Goal: Information Seeking & Learning: Learn about a topic

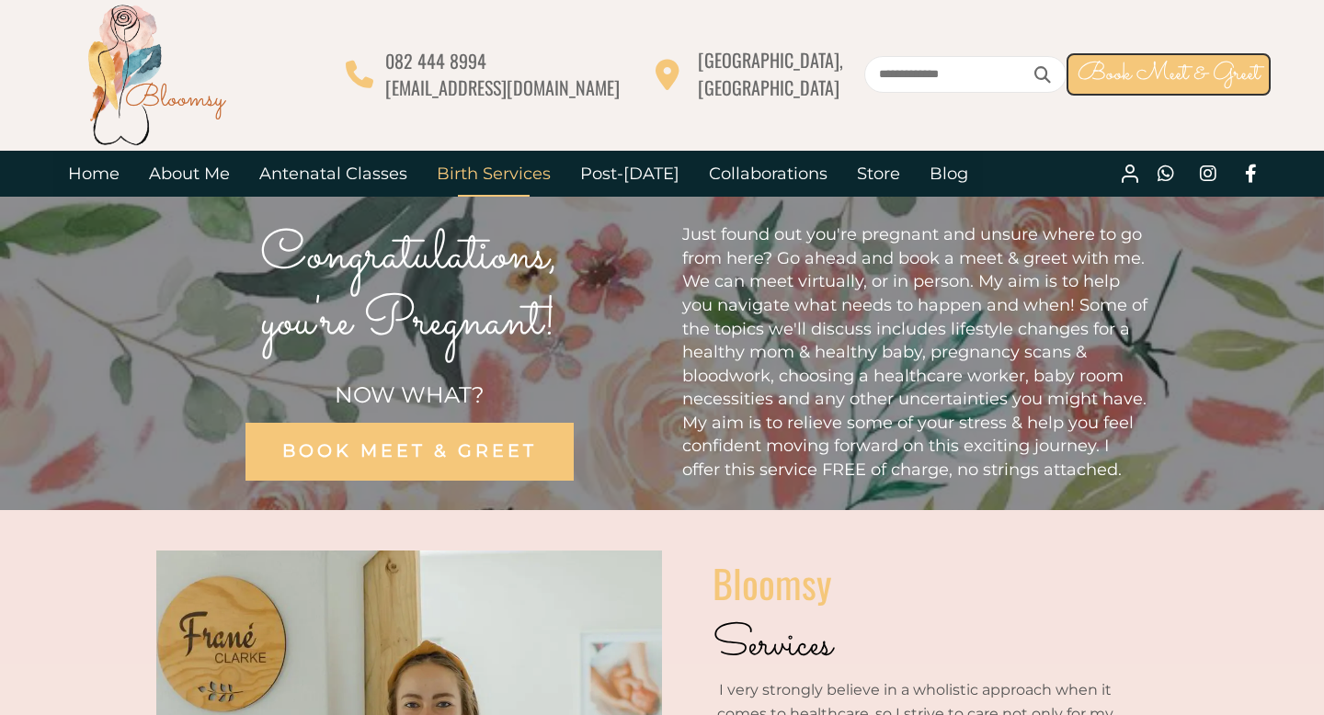
click at [509, 179] on link "Birth Services" at bounding box center [493, 174] width 143 height 46
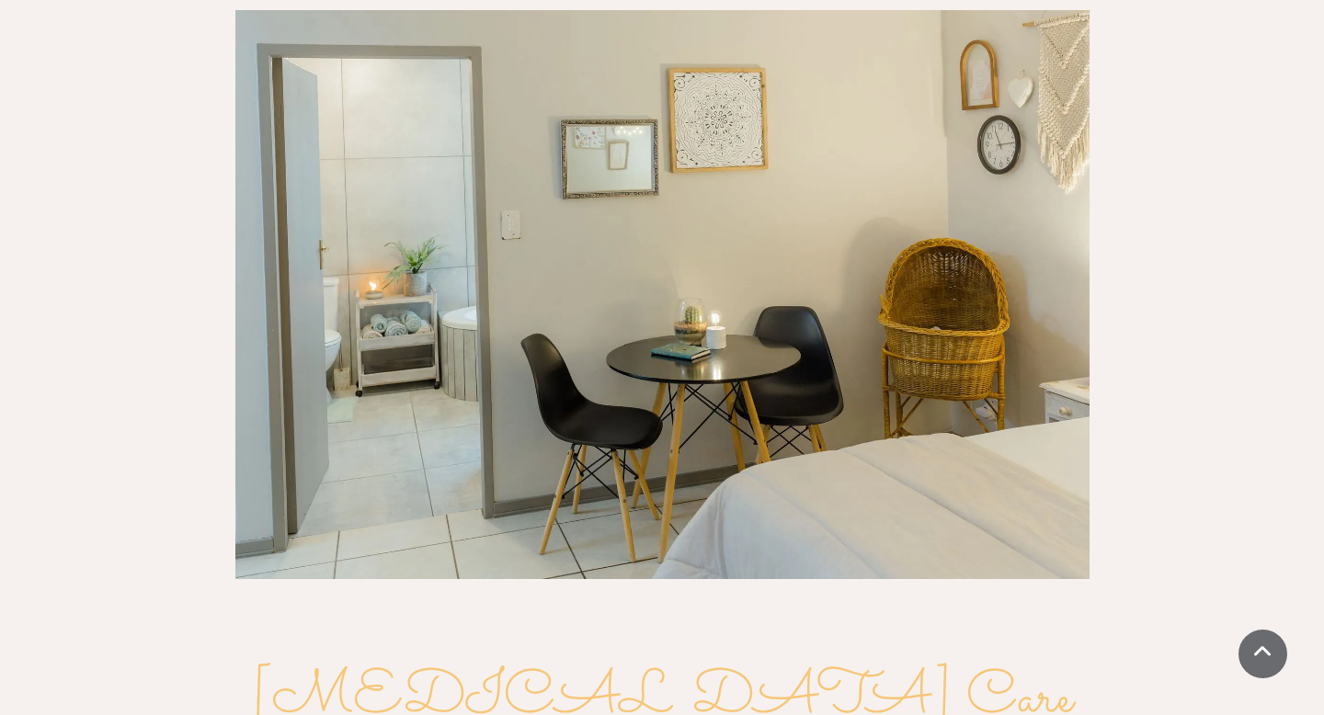
scroll to position [2028, 0]
click at [1141, 289] on span at bounding box center [1143, 297] width 16 height 16
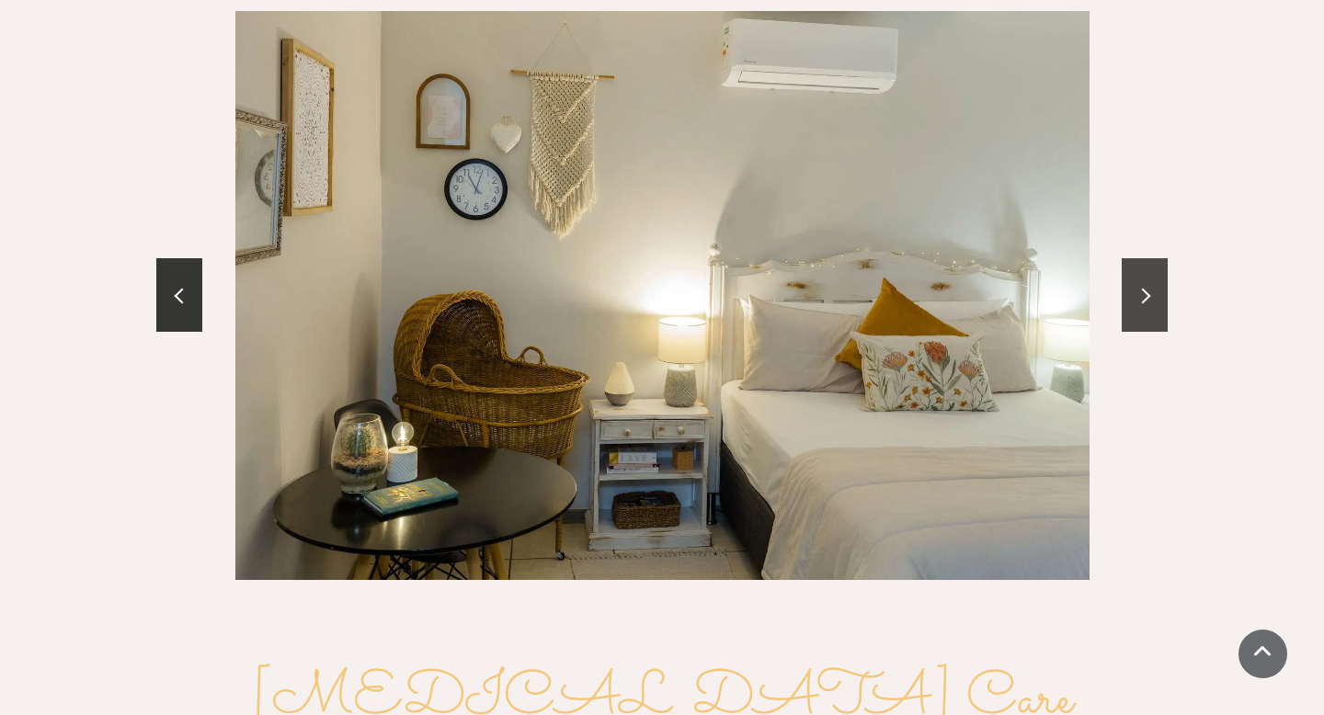
click at [1141, 289] on span at bounding box center [1143, 297] width 16 height 16
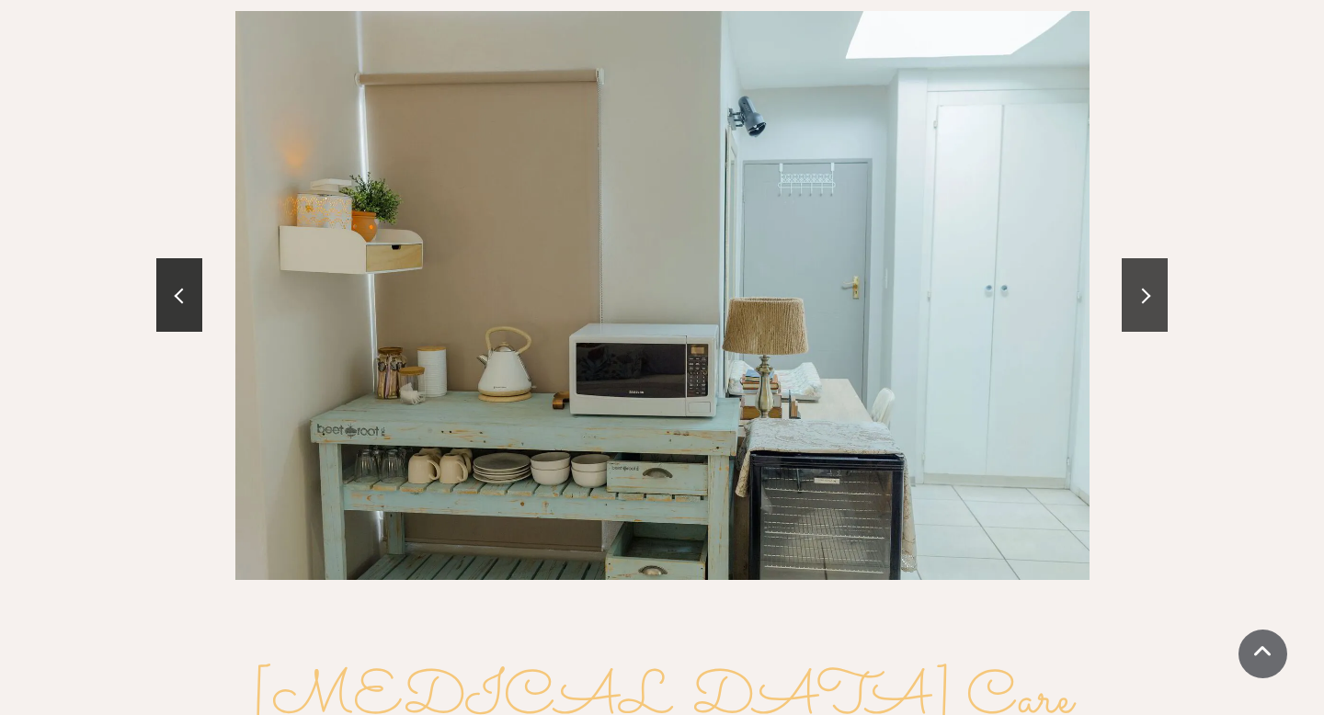
click at [1141, 289] on span at bounding box center [1143, 297] width 16 height 16
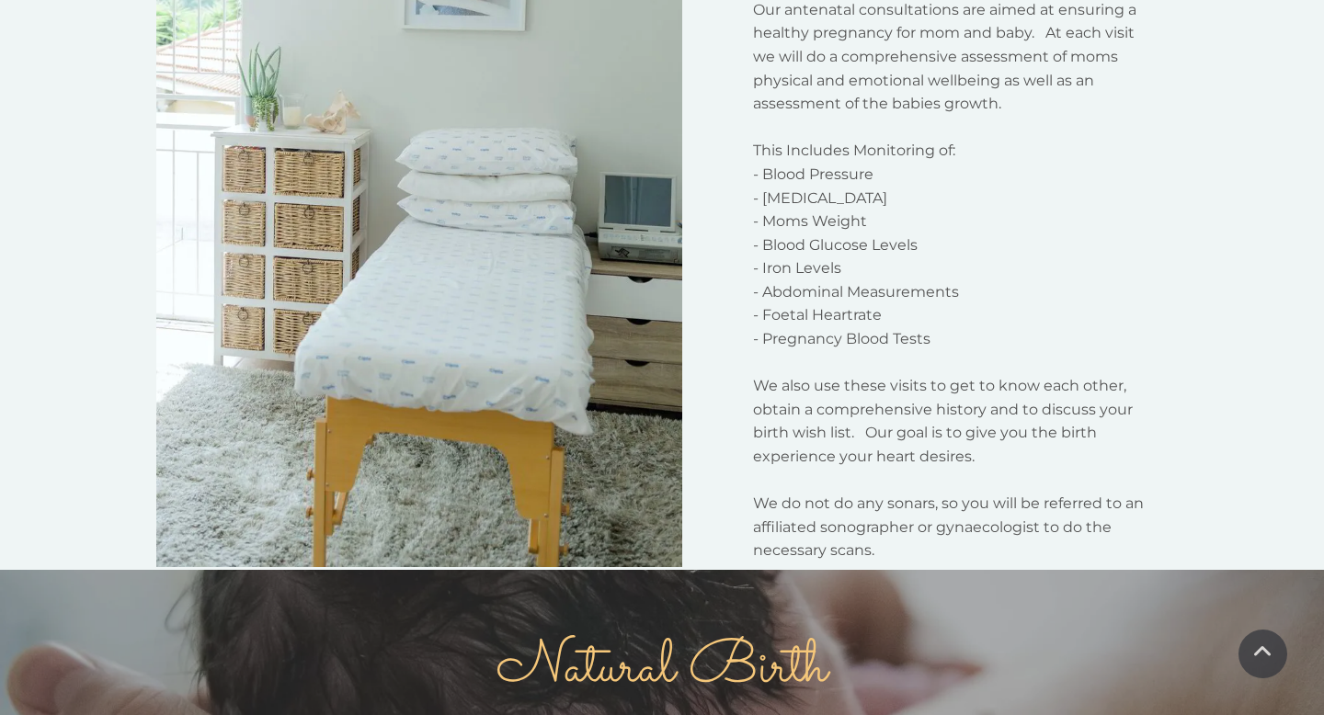
scroll to position [0, 0]
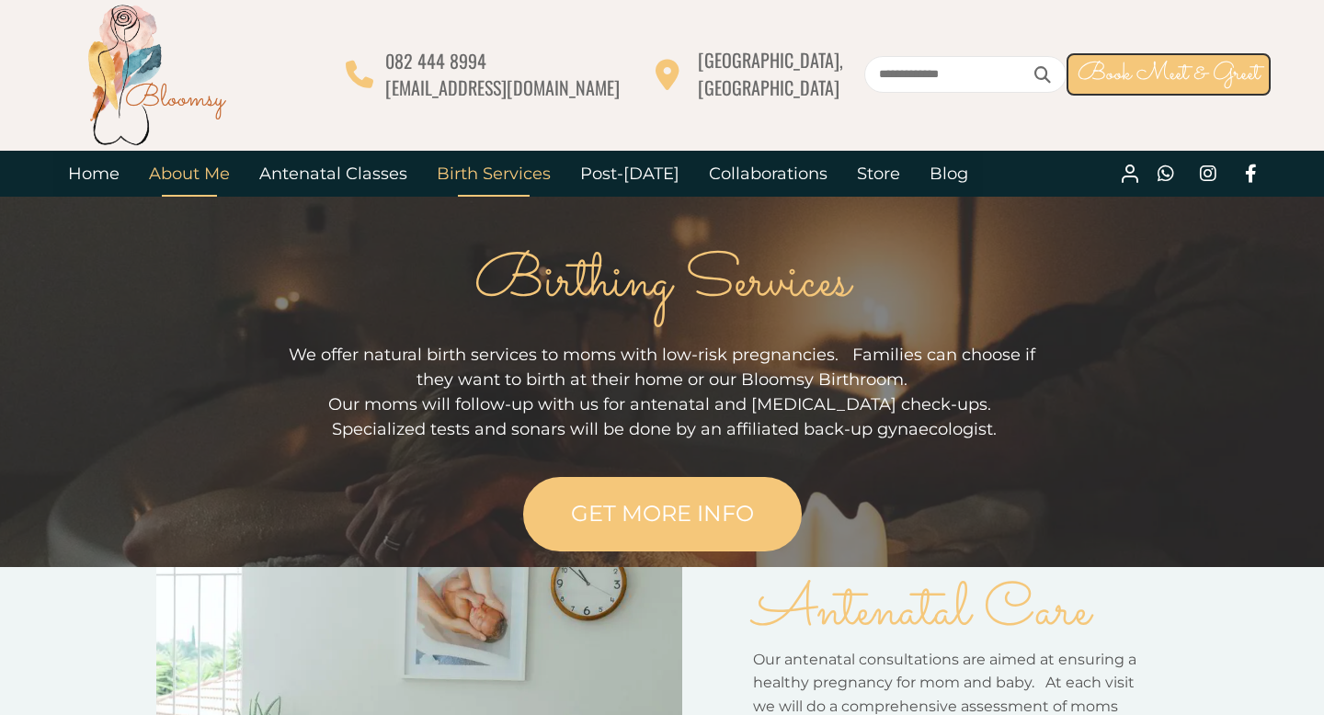
click at [195, 177] on link "About Me" at bounding box center [189, 174] width 110 height 46
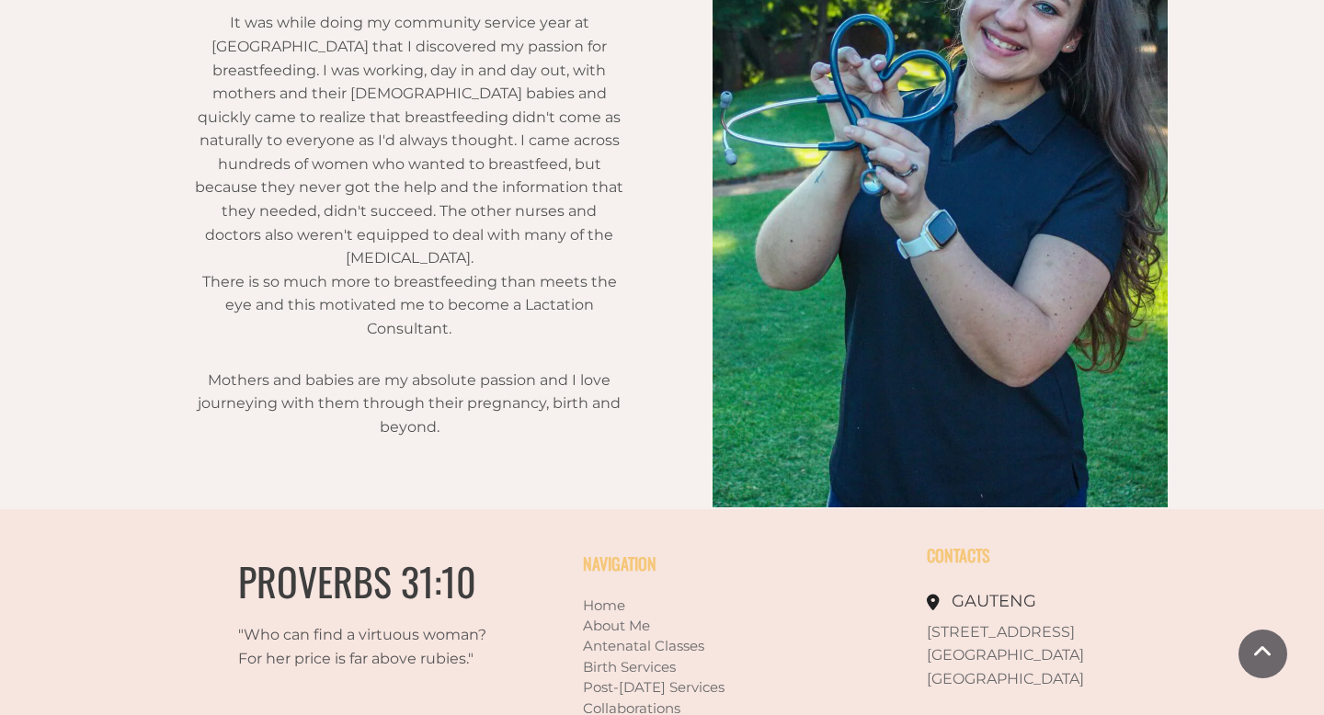
scroll to position [1413, 0]
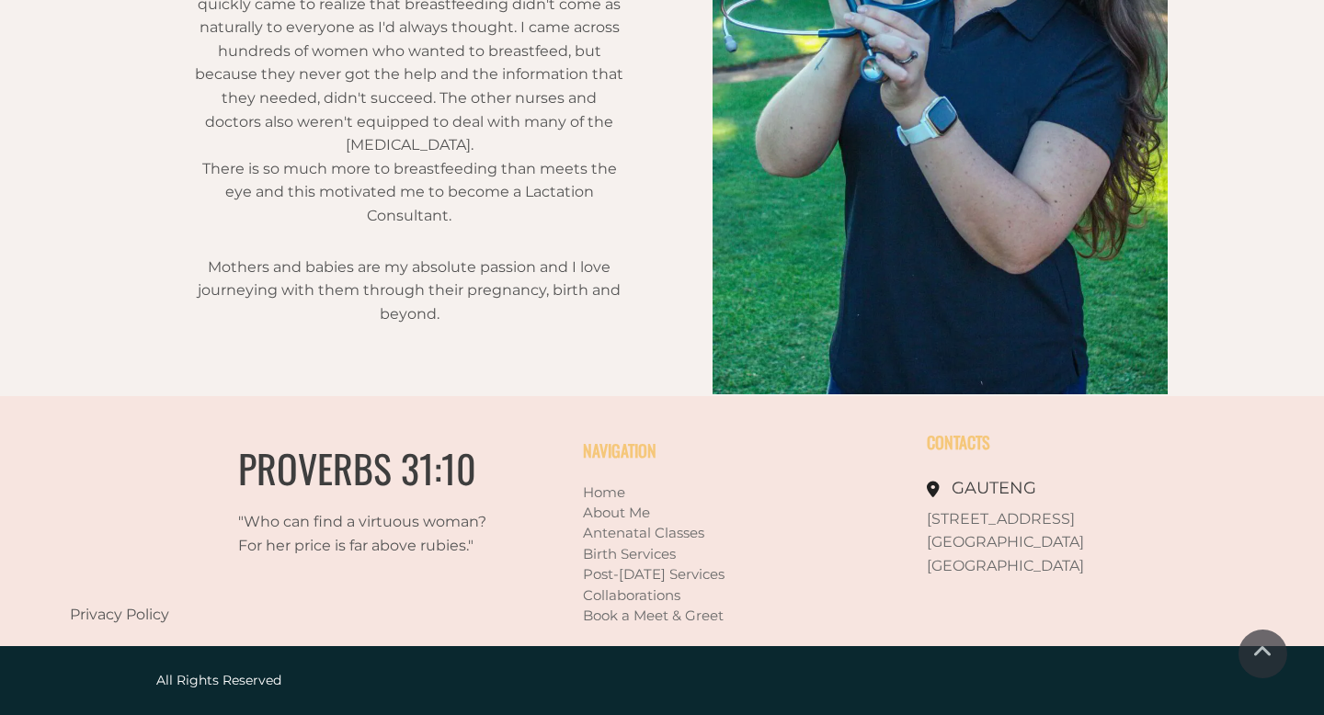
click at [642, 614] on link "Book a Meet & Greet" at bounding box center [653, 615] width 141 height 17
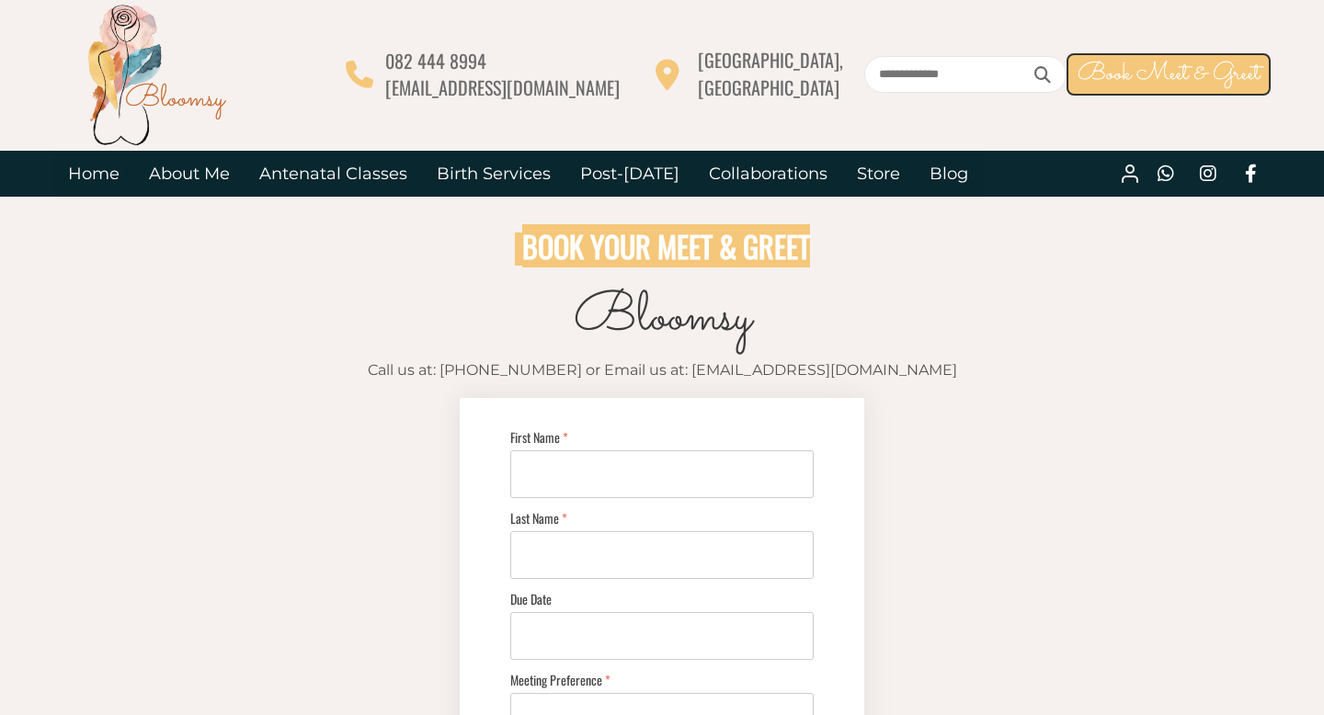
scroll to position [29, 0]
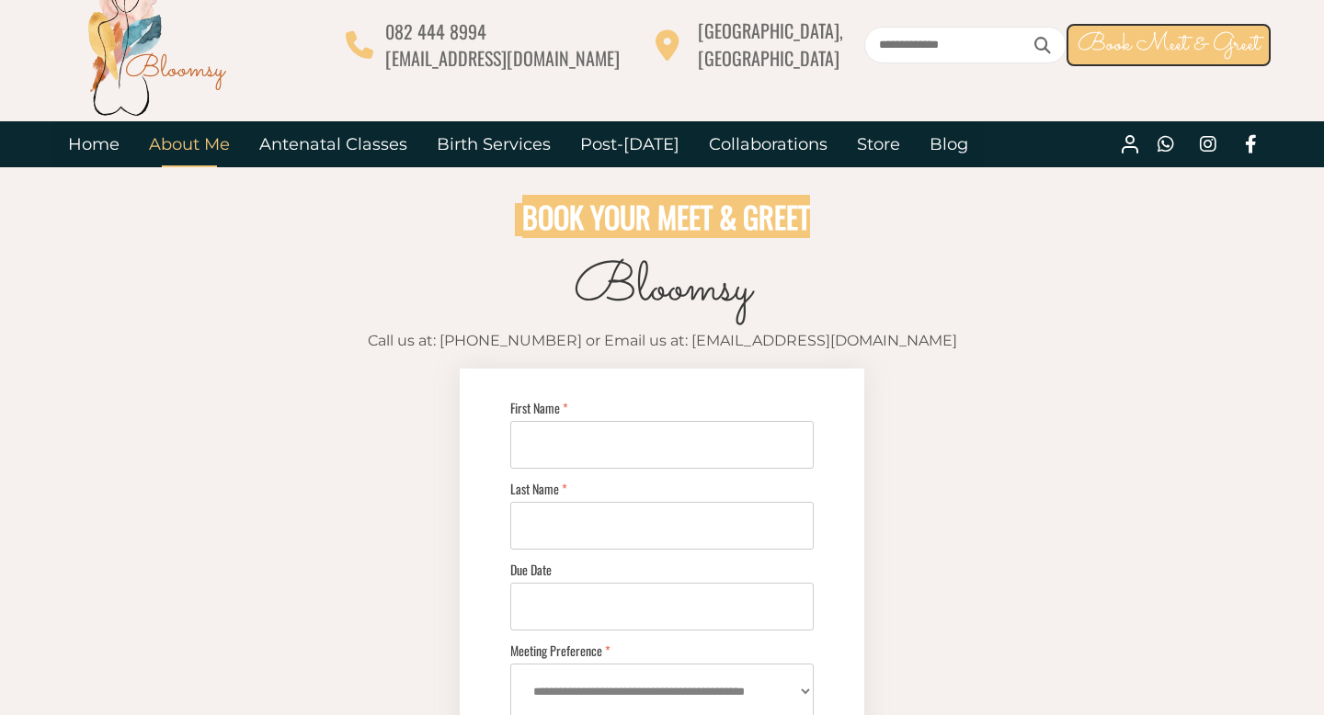
click at [183, 139] on link "About Me" at bounding box center [189, 144] width 110 height 46
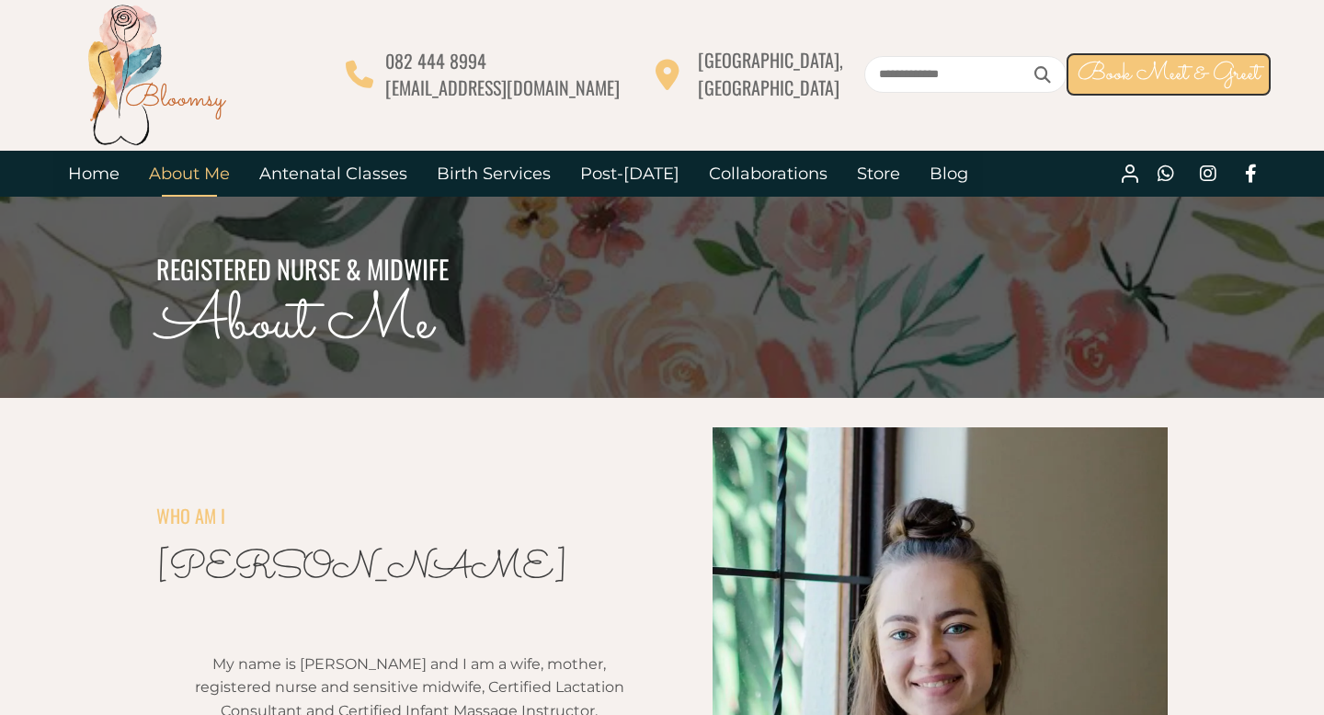
click at [347, 74] on div at bounding box center [199, 74] width 293 height 147
click at [127, 83] on img at bounding box center [156, 74] width 147 height 147
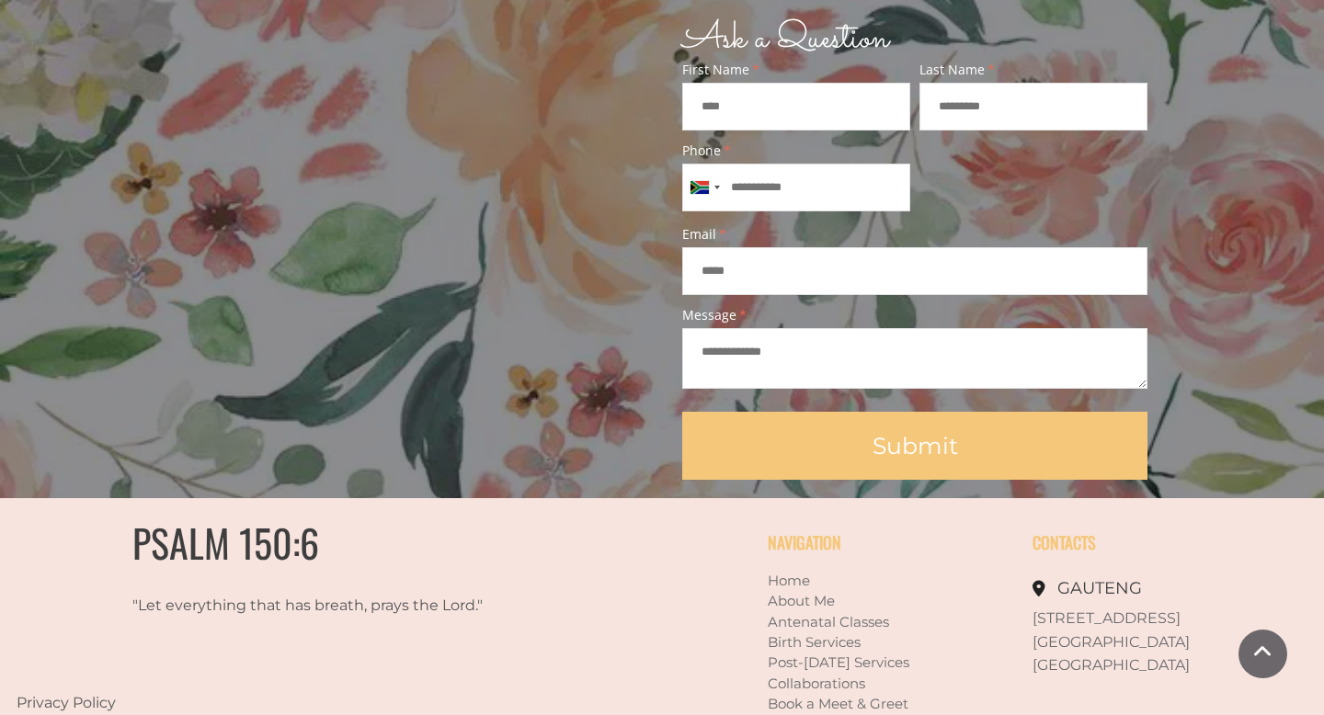
scroll to position [1625, 0]
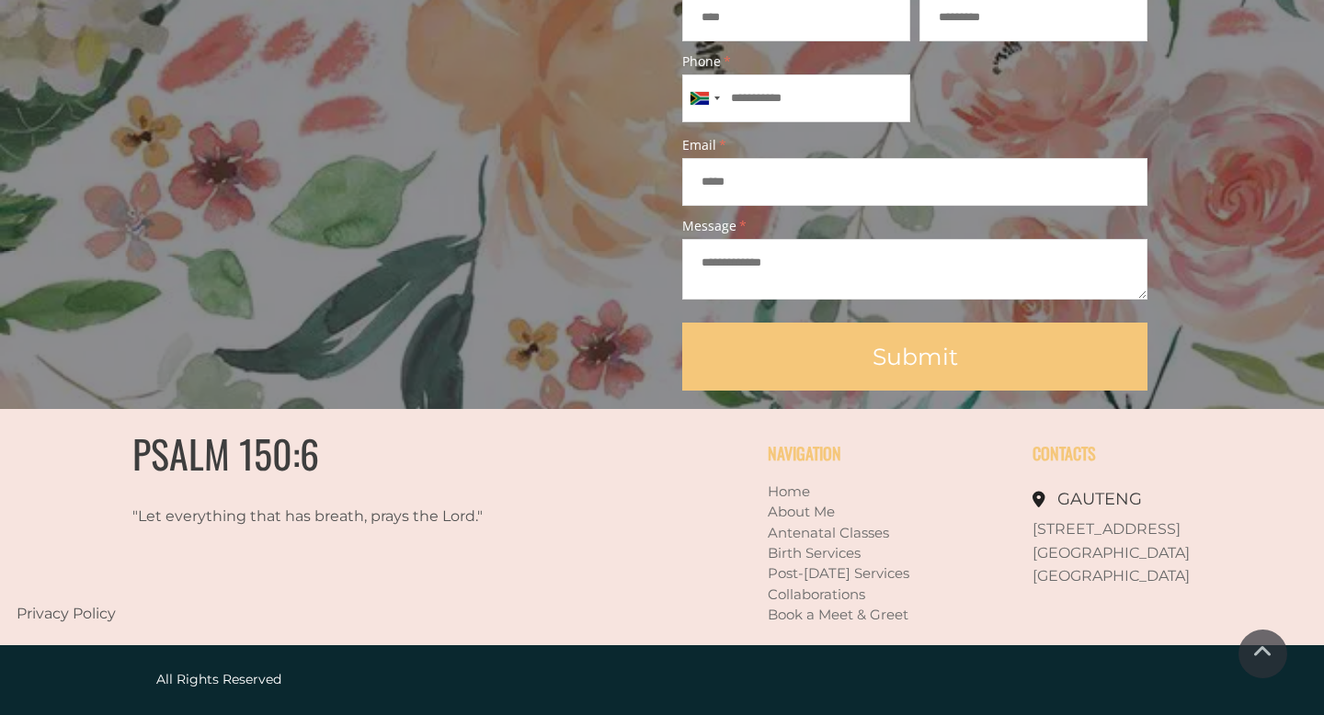
click at [804, 542] on p "Antenatal Classes" at bounding box center [858, 533] width 180 height 20
click at [804, 537] on link "Antenatal Classes" at bounding box center [828, 532] width 121 height 17
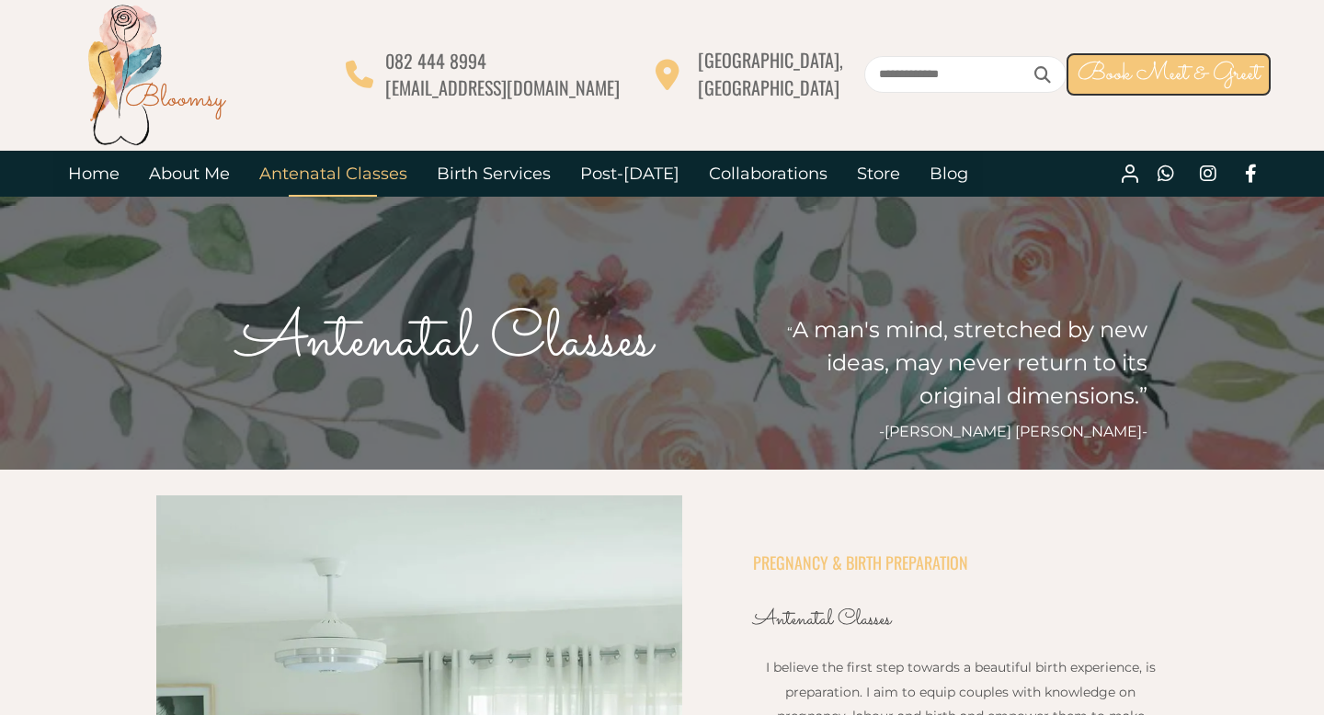
click at [347, 24] on div at bounding box center [199, 74] width 293 height 147
